Goal: Task Accomplishment & Management: Manage account settings

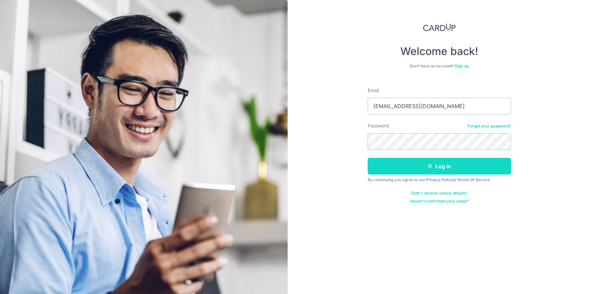
type input "[EMAIL_ADDRESS][DOMAIN_NAME]"
click at [400, 169] on button "Log in" at bounding box center [439, 166] width 143 height 17
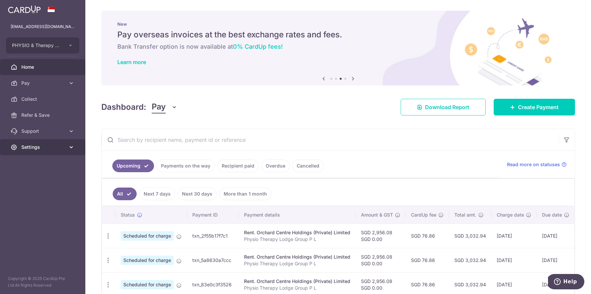
click at [31, 148] on span "Settings" at bounding box center [43, 147] width 44 height 7
click at [27, 178] on span "Logout" at bounding box center [43, 179] width 44 height 7
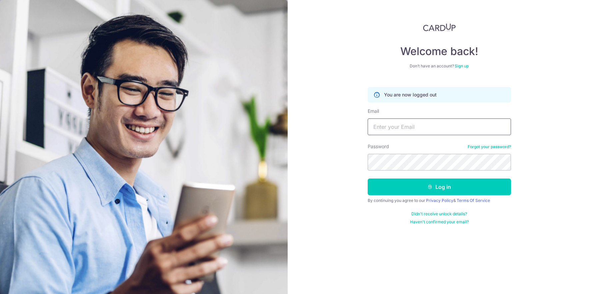
click at [393, 132] on input "Email" at bounding box center [439, 126] width 143 height 17
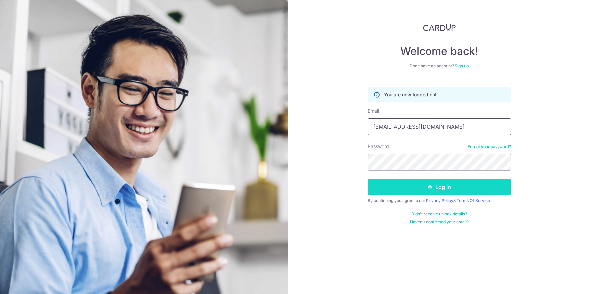
type input "jonlim100@gmail.com"
click at [388, 183] on button "Log in" at bounding box center [439, 186] width 143 height 17
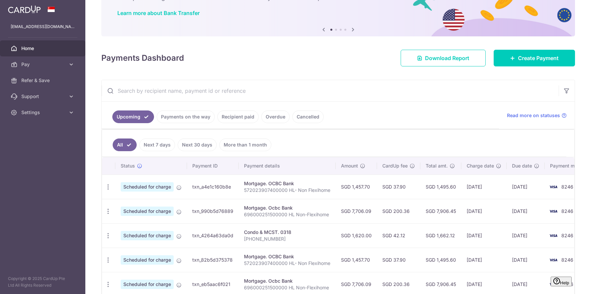
scroll to position [71, 0]
